Goal: Navigation & Orientation: Find specific page/section

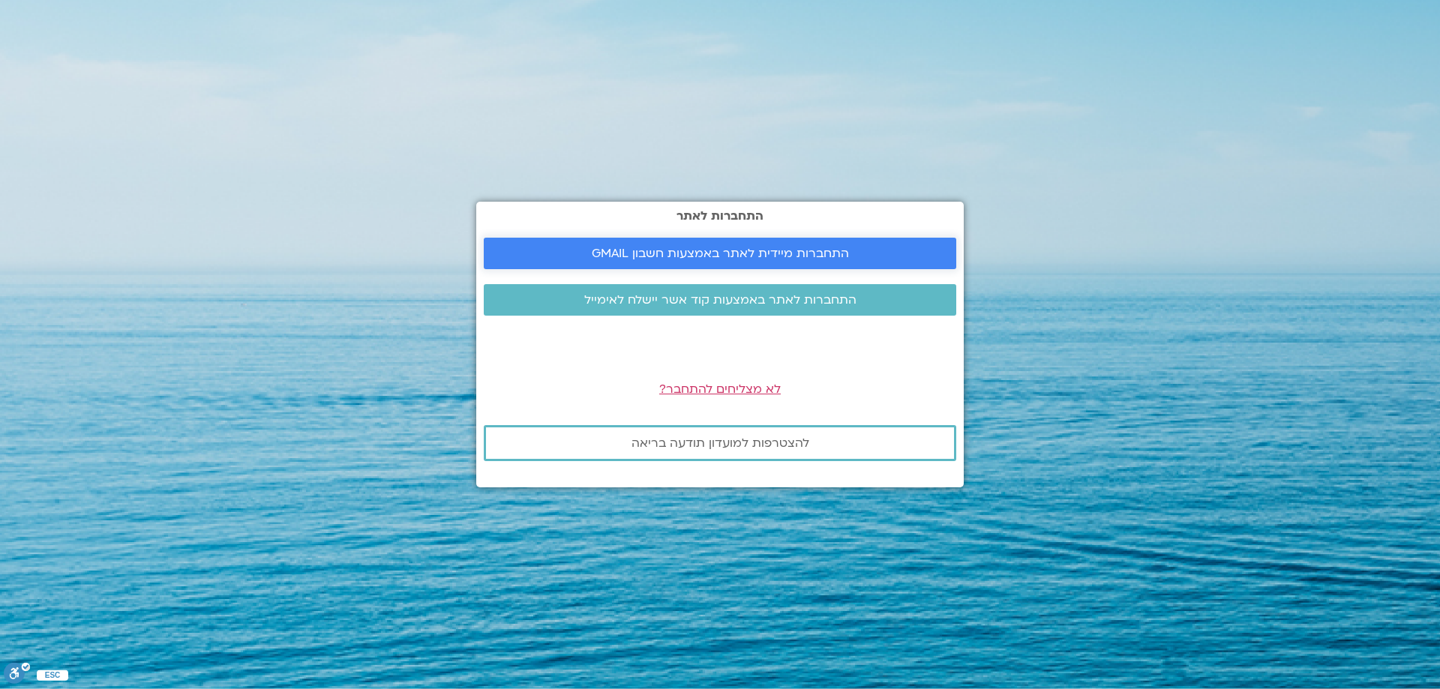
click at [686, 249] on span "התחברות מיידית לאתר באמצעות חשבון GMAIL" at bounding box center [720, 254] width 257 height 14
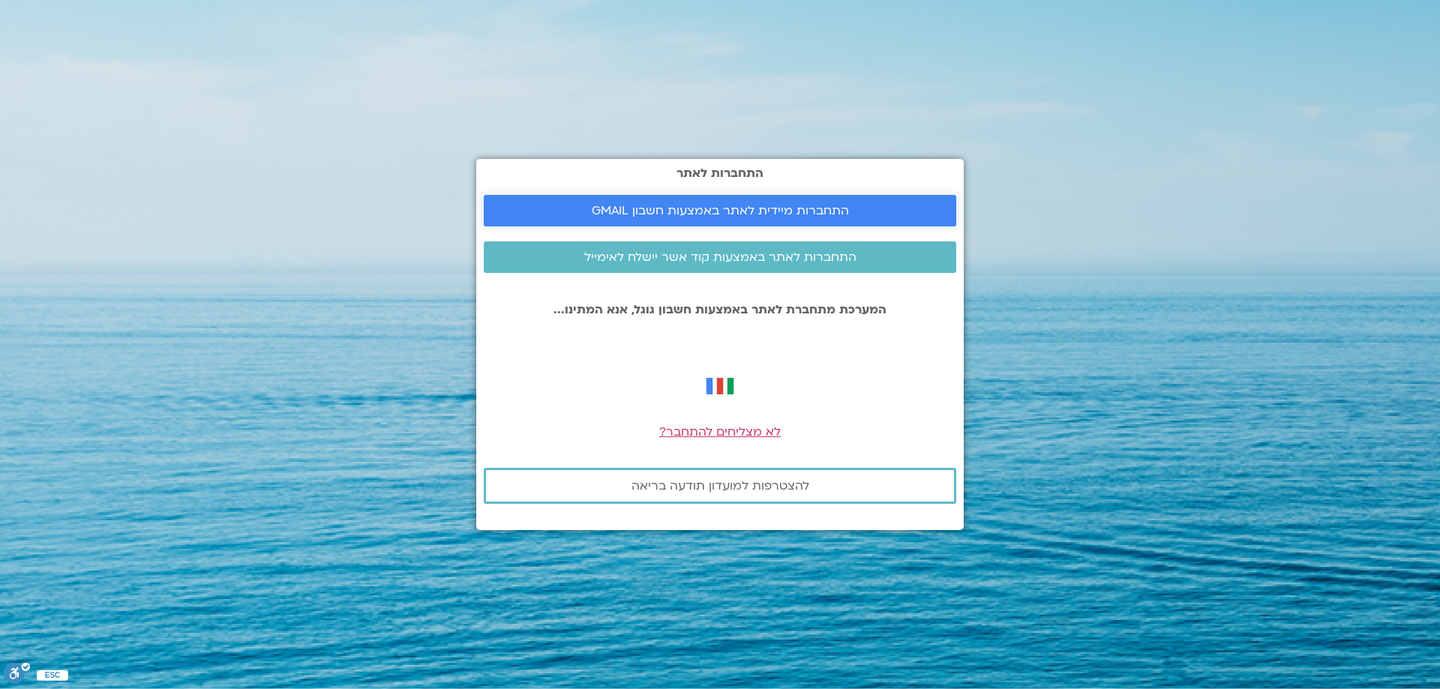
click at [680, 198] on link "התחברות מיידית לאתר באמצעות חשבון GMAIL" at bounding box center [720, 211] width 473 height 32
click at [875, 204] on span "התחברות מיידית לאתר באמצעות חשבון GMAIL" at bounding box center [720, 211] width 437 height 14
click at [722, 428] on span "לא מצליחים להתחבר?" at bounding box center [720, 432] width 122 height 17
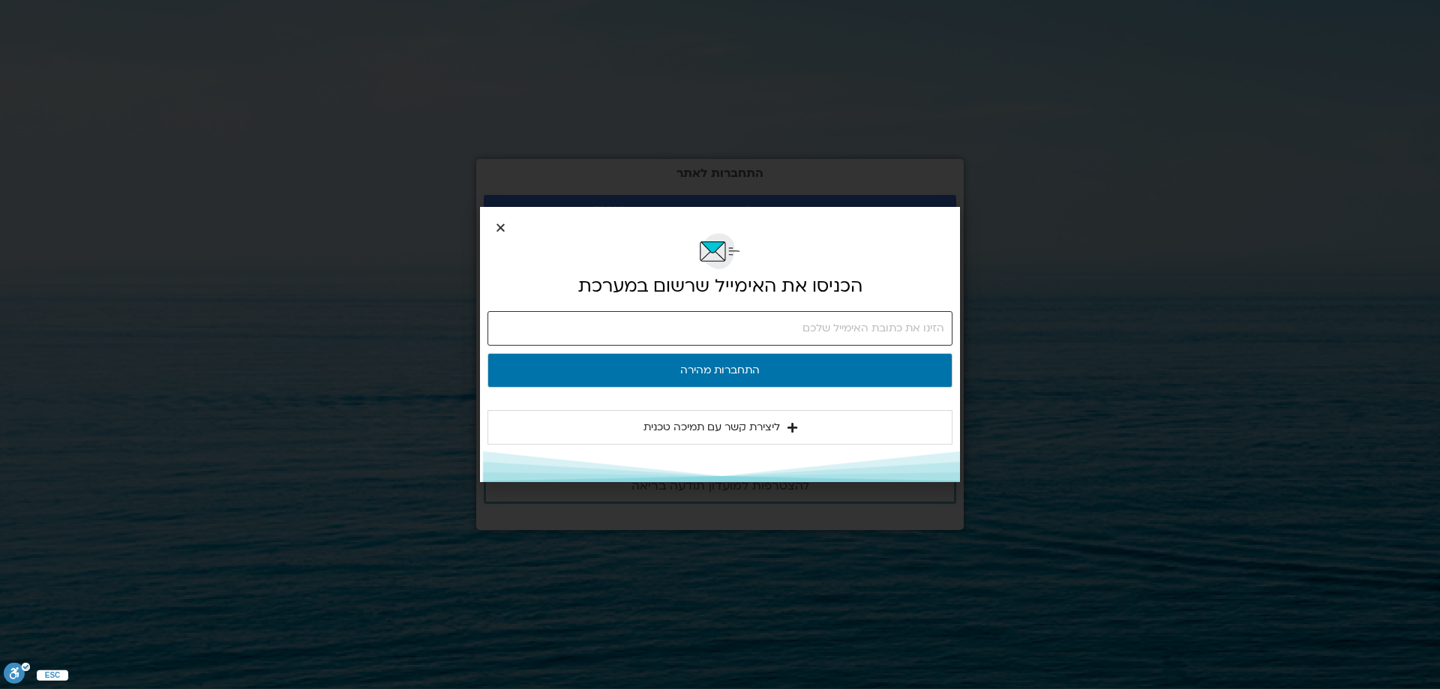
click at [932, 327] on input "email" at bounding box center [720, 328] width 465 height 35
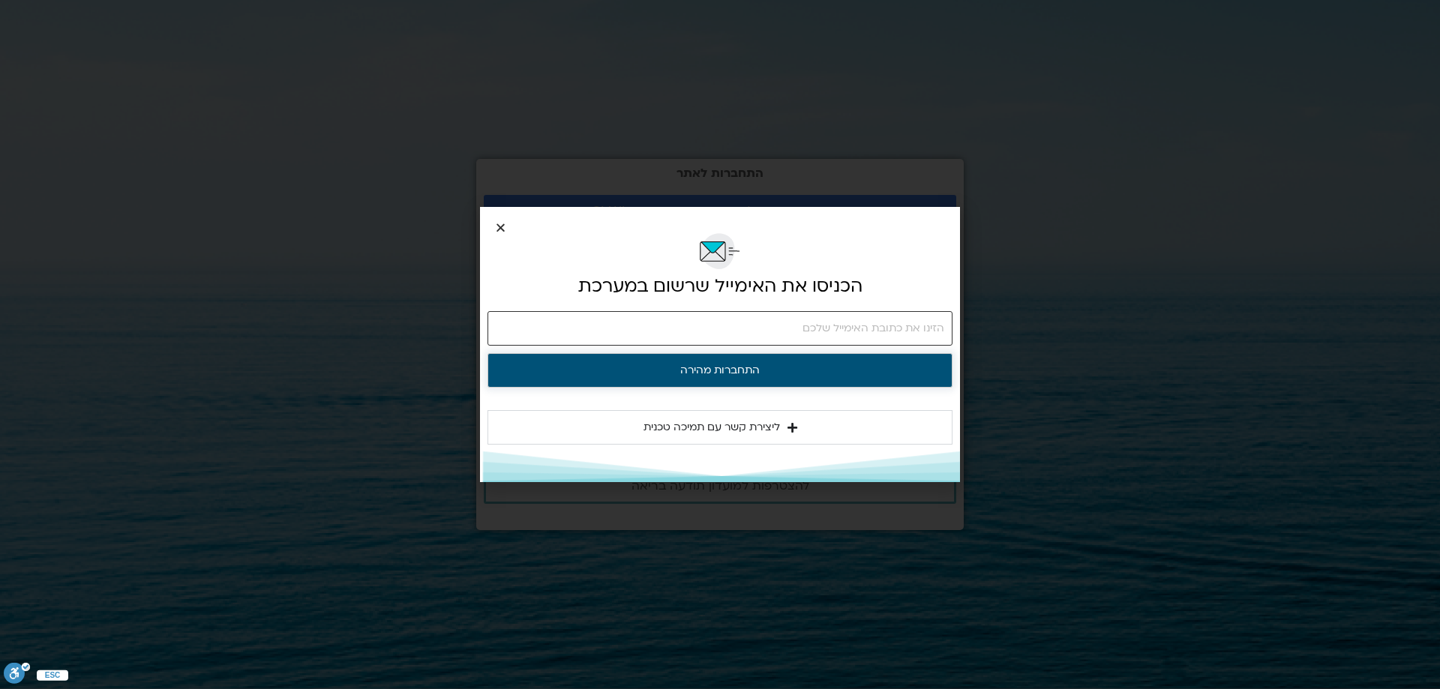
type input "hagithoran@gmail.com"
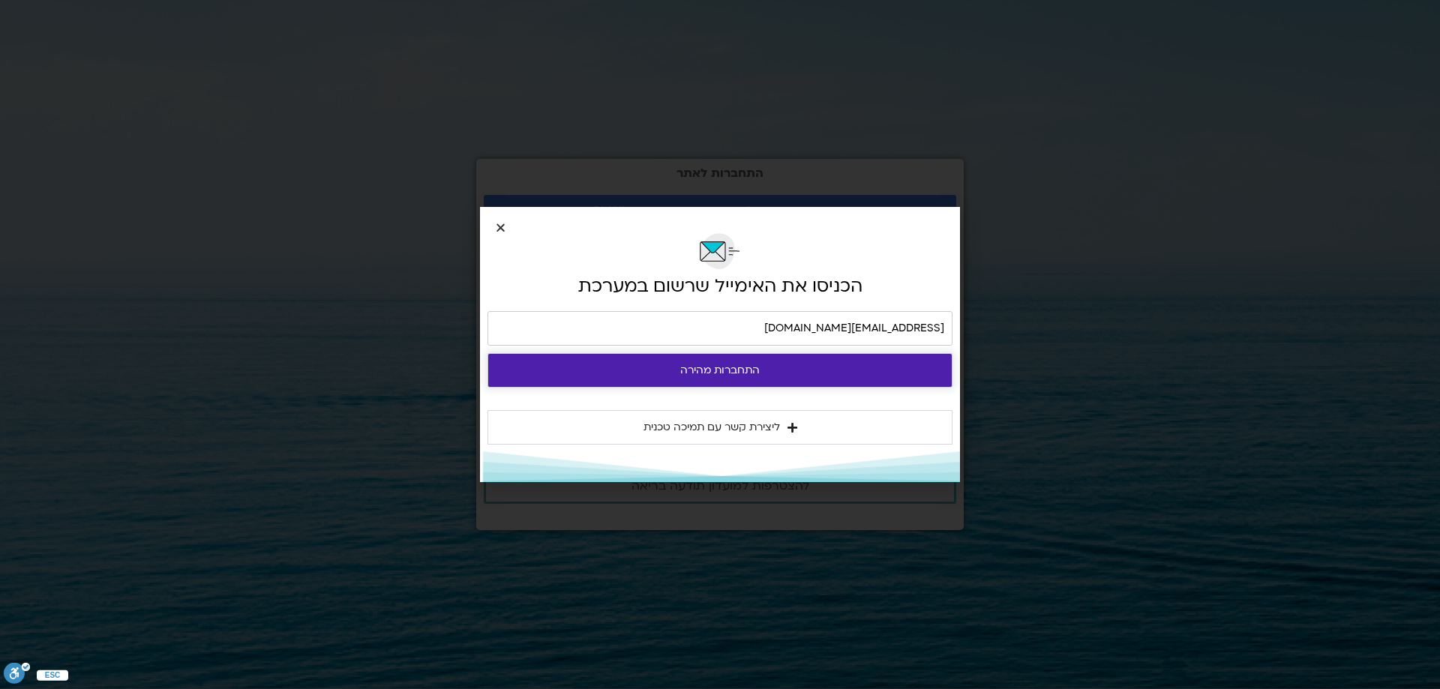
click at [731, 369] on button "התחברות מהירה" at bounding box center [720, 370] width 465 height 35
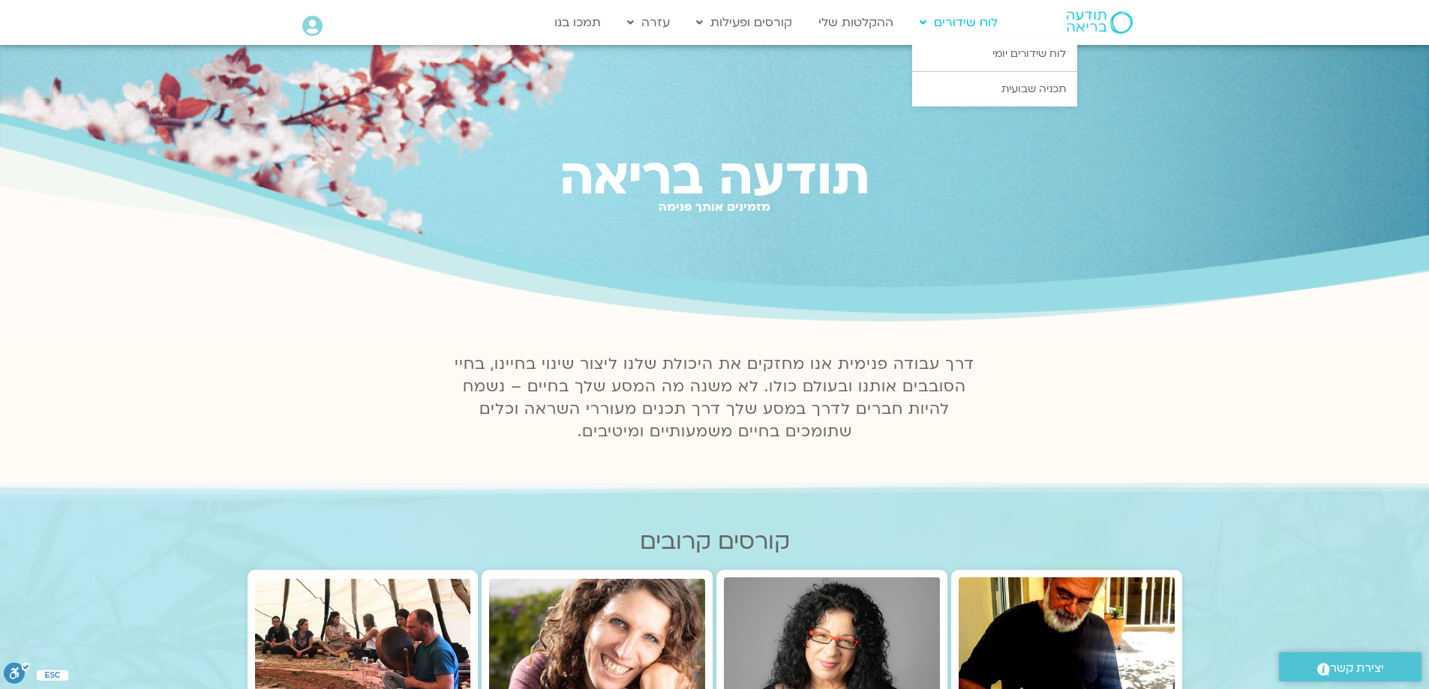
click at [939, 17] on link "לוח שידורים" at bounding box center [958, 22] width 93 height 29
click at [1053, 52] on link "לוח שידורים יומי" at bounding box center [994, 54] width 165 height 35
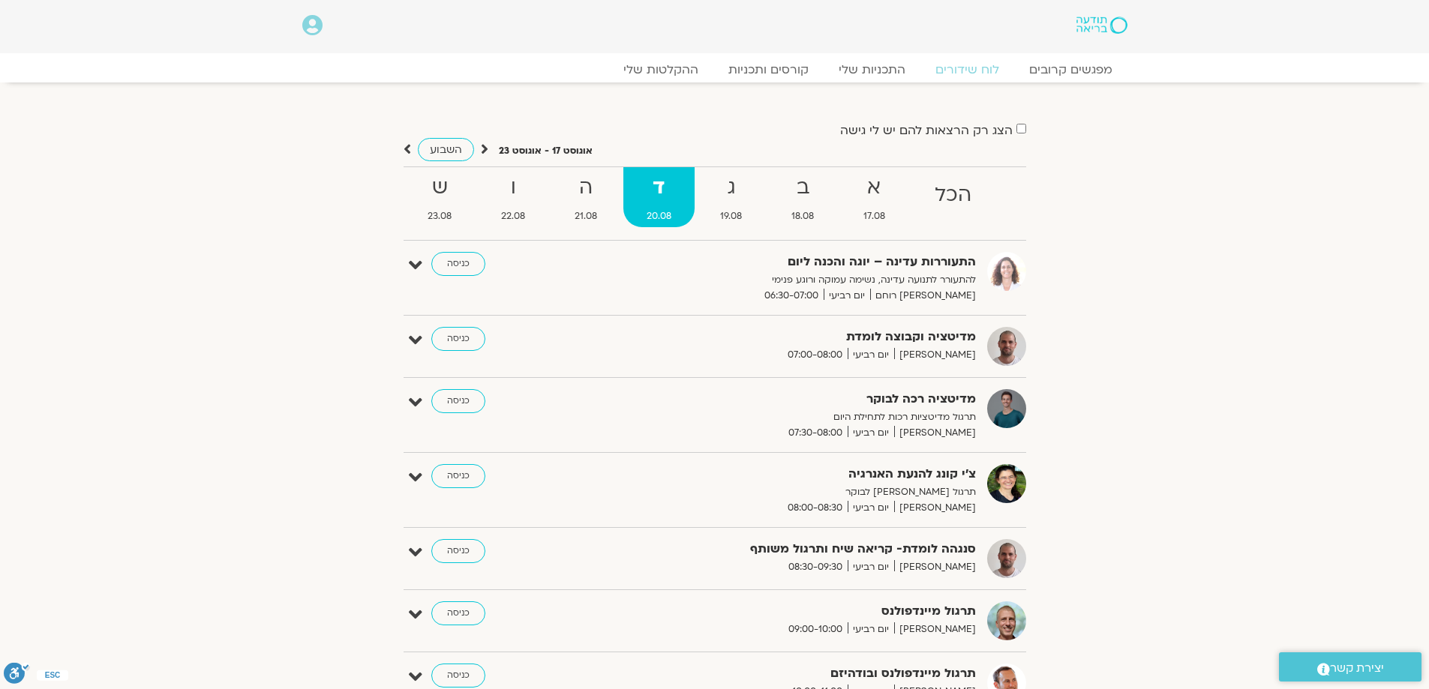
scroll to position [75, 0]
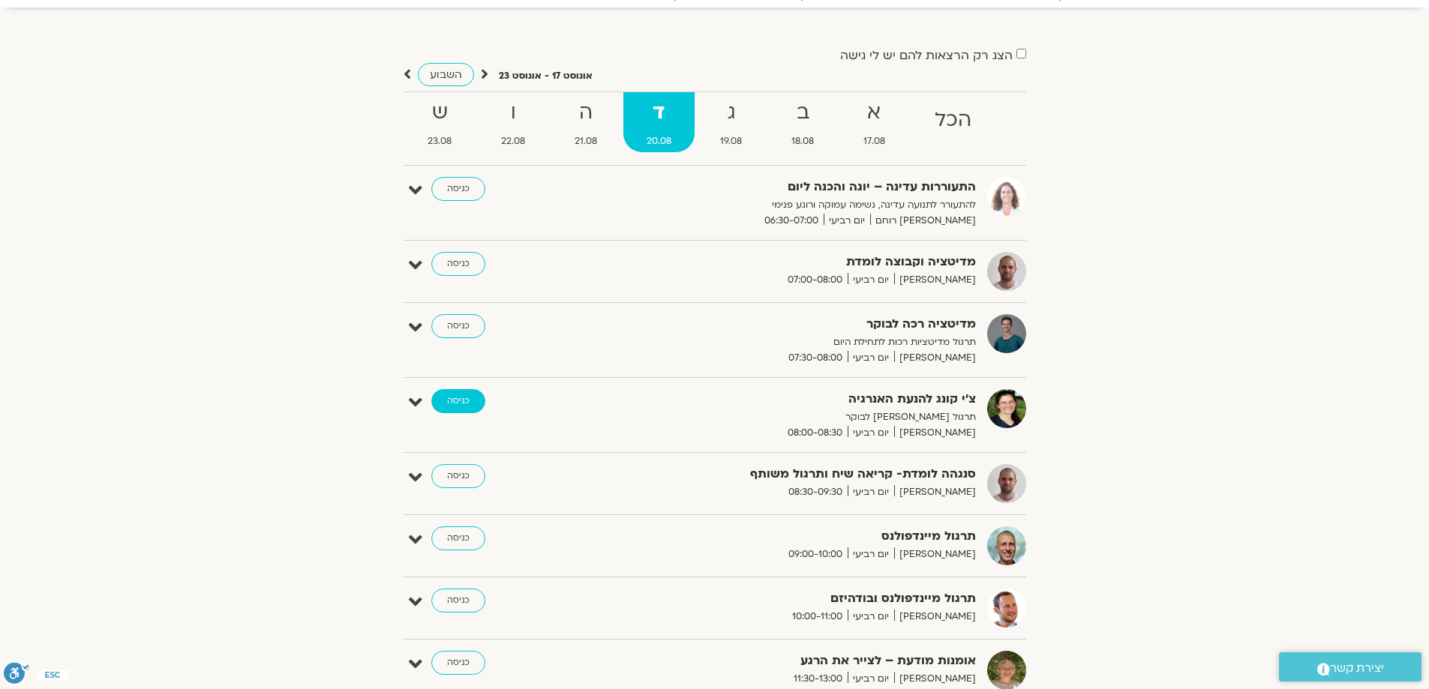
click at [464, 402] on link "כניסה" at bounding box center [458, 401] width 54 height 24
